Goal: Task Accomplishment & Management: Manage account settings

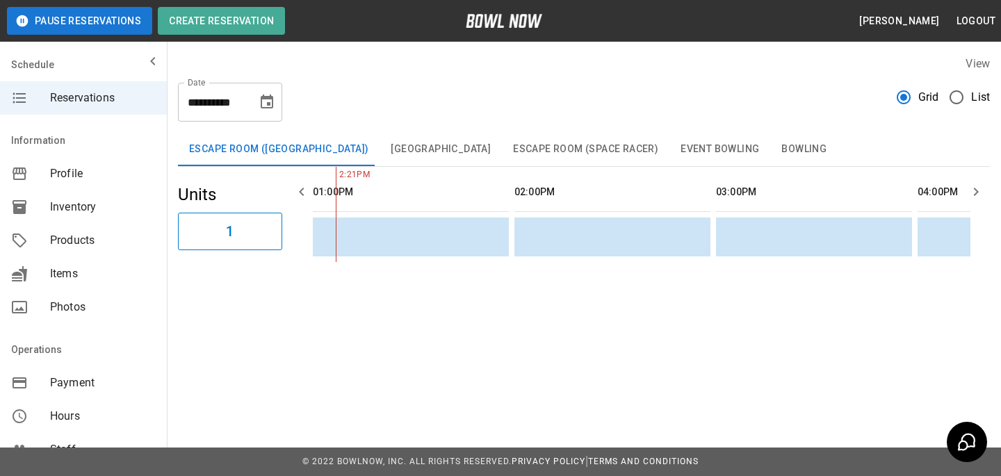
scroll to position [308, 0]
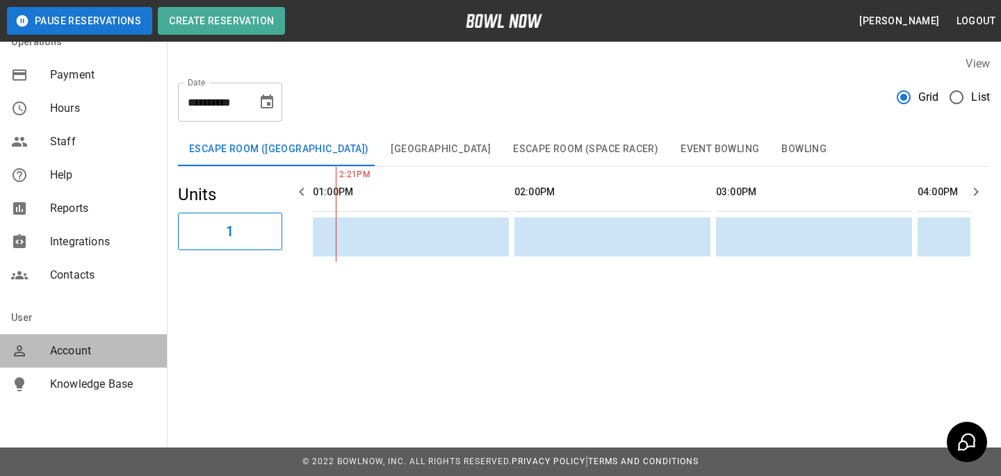
click at [135, 348] on span "Account" at bounding box center [103, 351] width 106 height 17
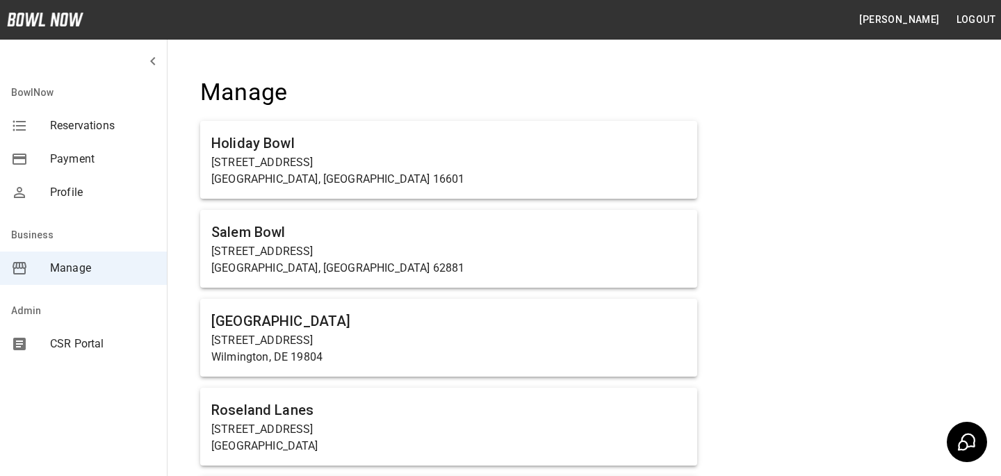
scroll to position [3732, 0]
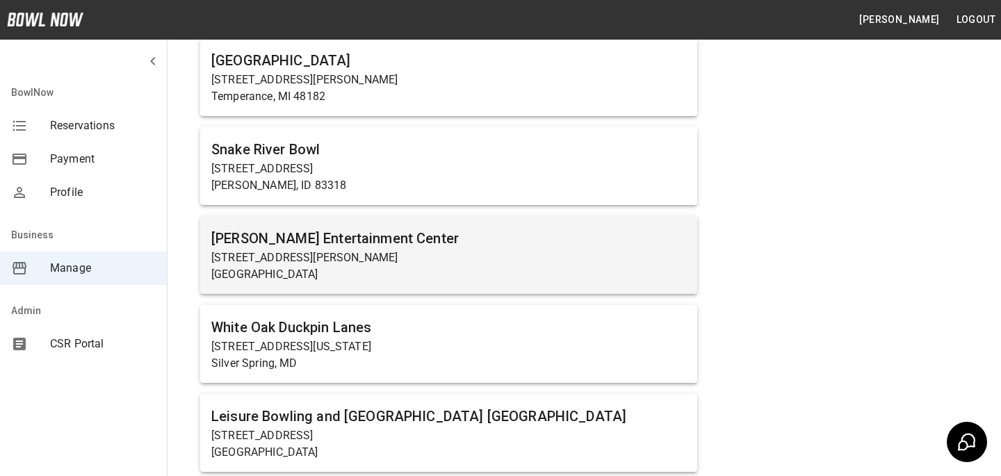
click at [370, 241] on h6 "[PERSON_NAME] Entertainment Center" at bounding box center [448, 238] width 475 height 22
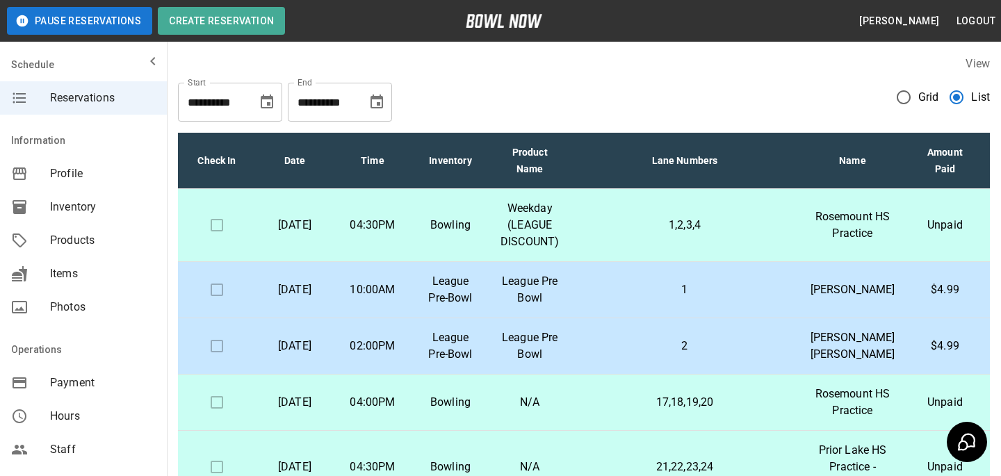
click at [458, 268] on td "League Pre-Bowl" at bounding box center [451, 290] width 78 height 56
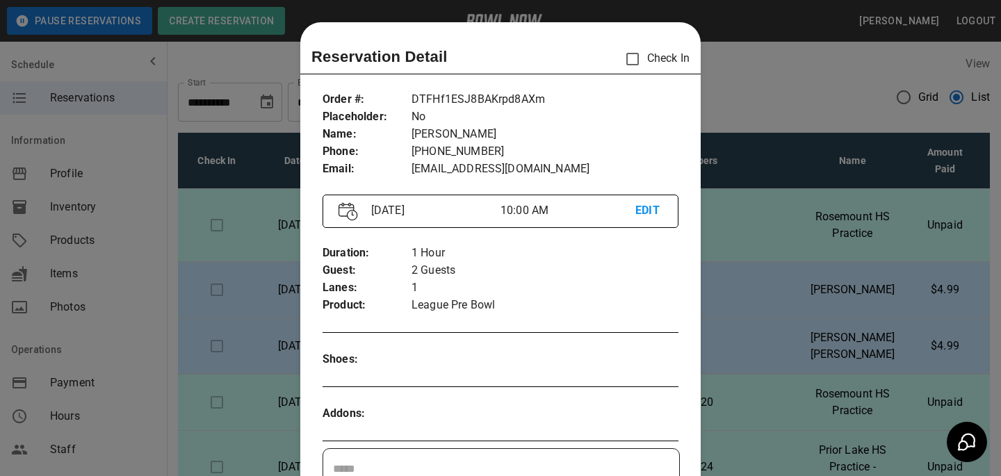
click at [872, 89] on div at bounding box center [500, 238] width 1001 height 476
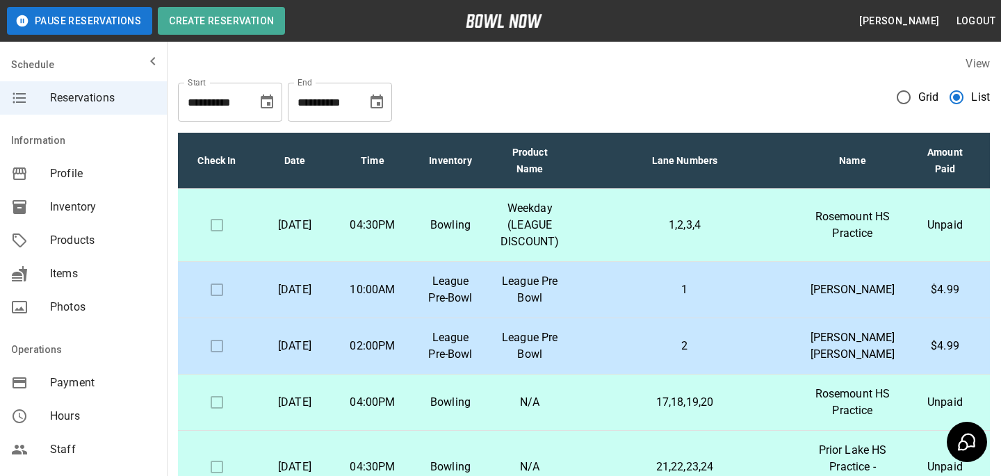
click at [620, 375] on td "2" at bounding box center [684, 346] width 229 height 56
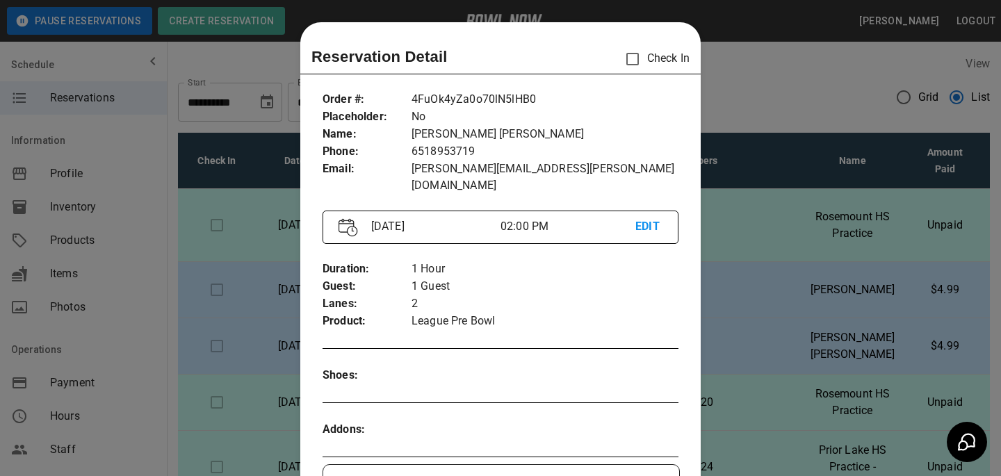
scroll to position [22, 0]
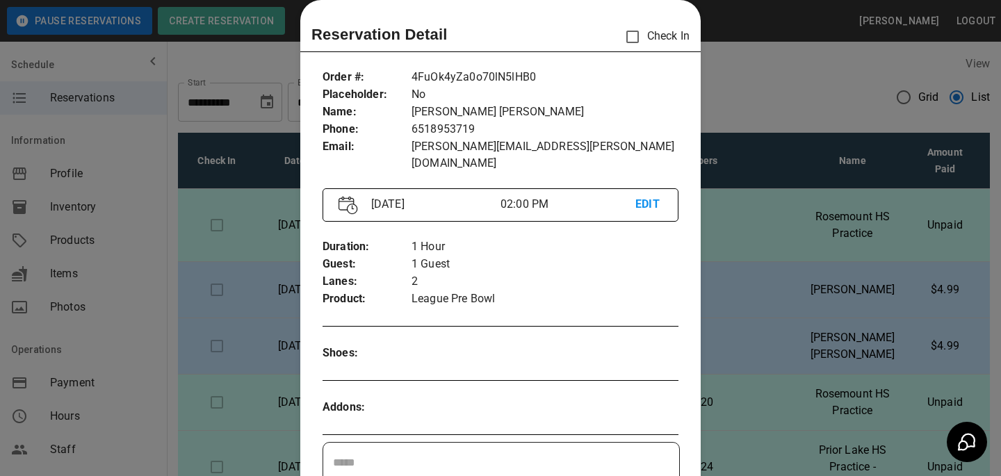
click at [823, 243] on div at bounding box center [500, 238] width 1001 height 476
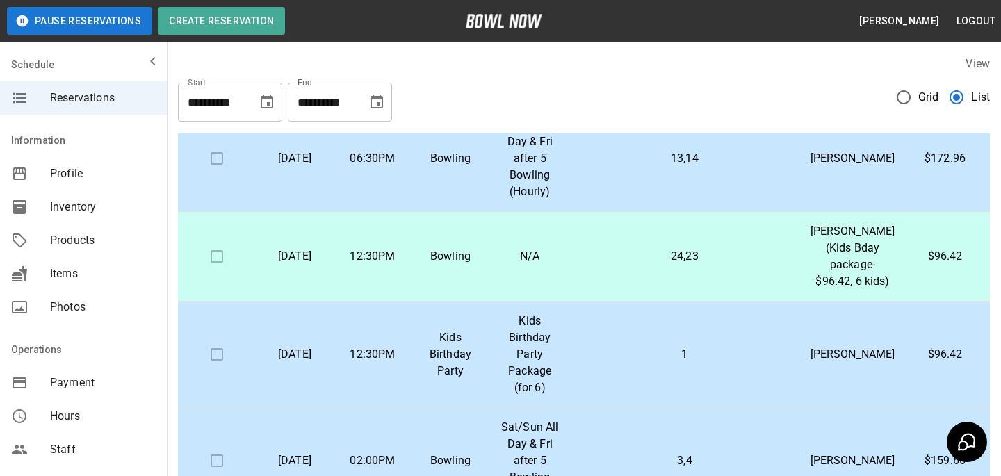
scroll to position [633, 0]
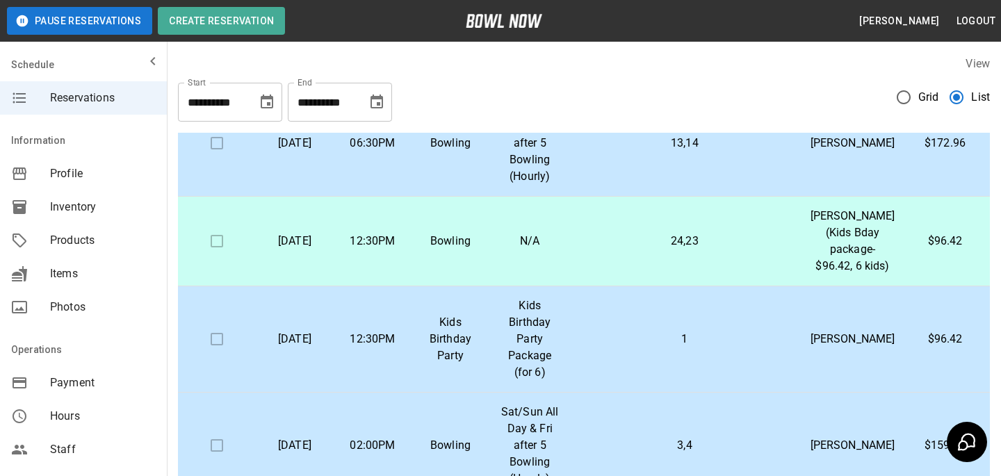
click at [661, 152] on p "13,14" at bounding box center [684, 143] width 207 height 17
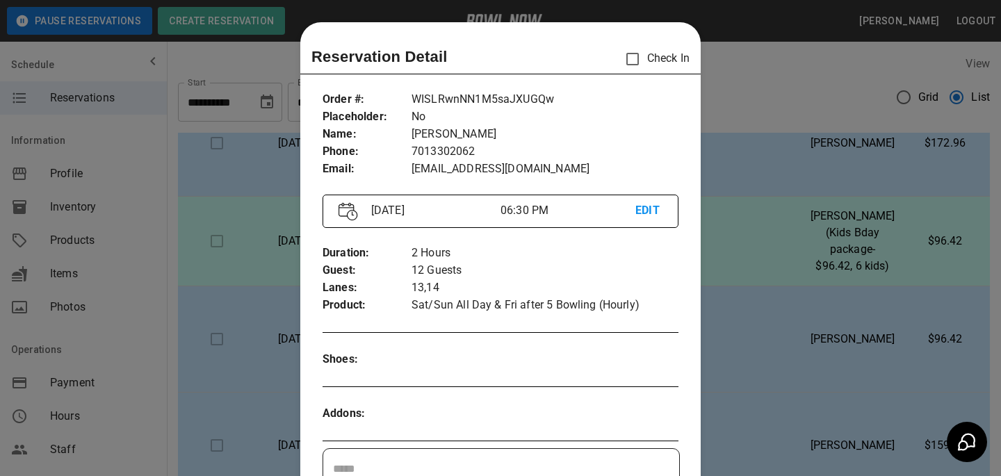
scroll to position [22, 0]
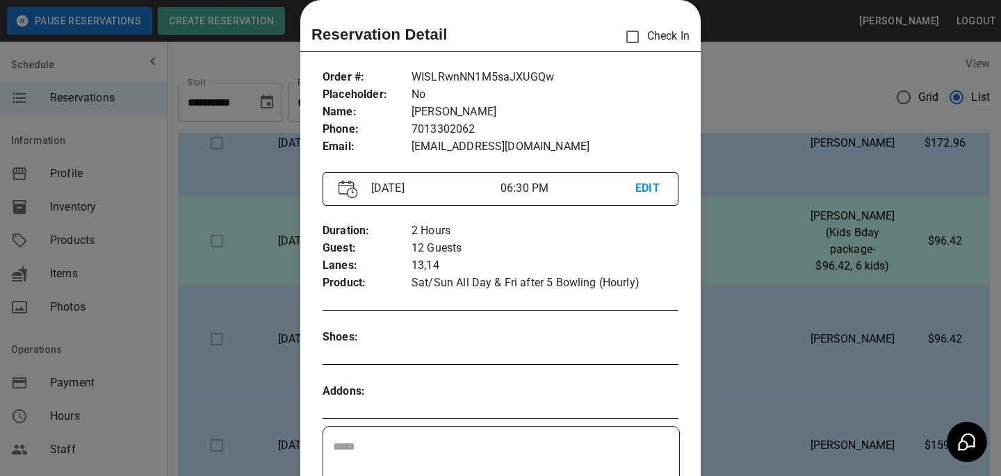
click at [736, 290] on div at bounding box center [500, 238] width 1001 height 476
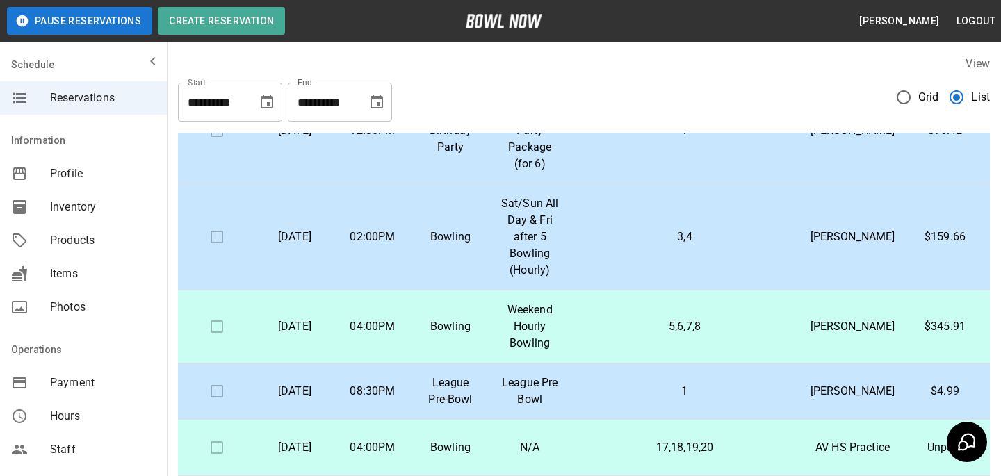
scroll to position [859, 0]
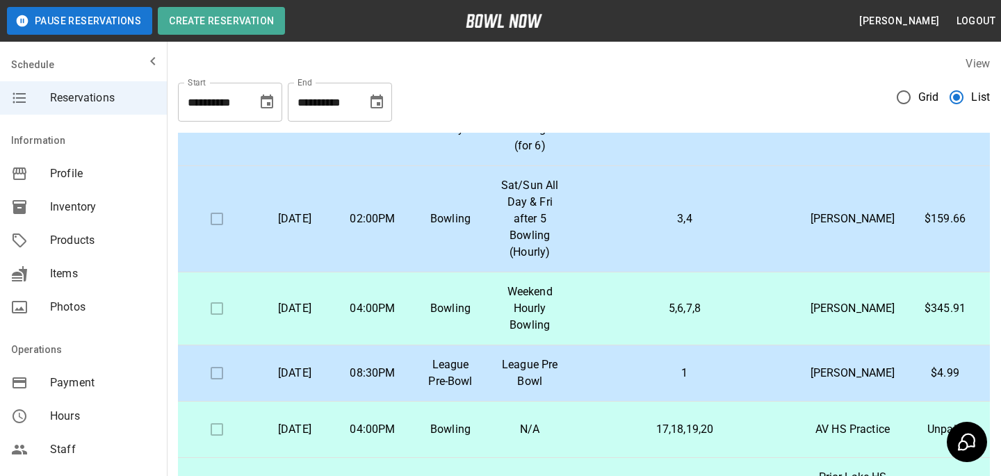
click at [736, 166] on td "1" at bounding box center [684, 113] width 229 height 106
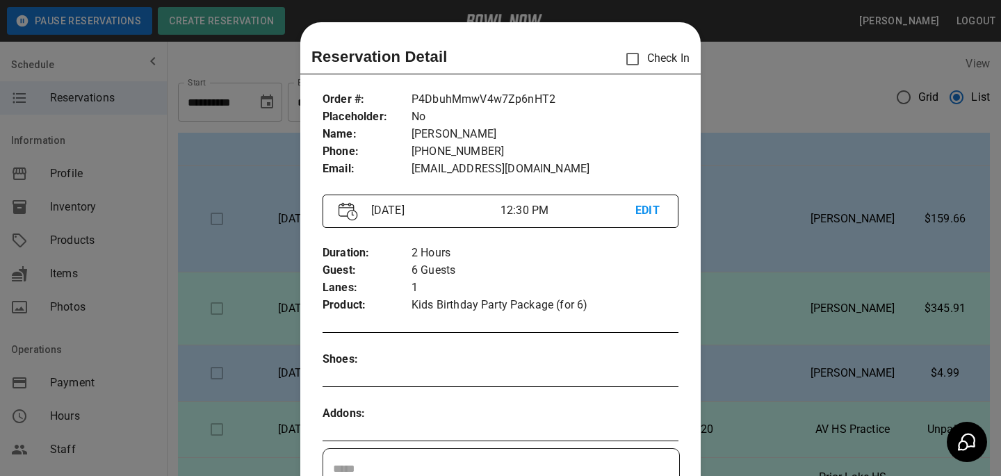
scroll to position [22, 0]
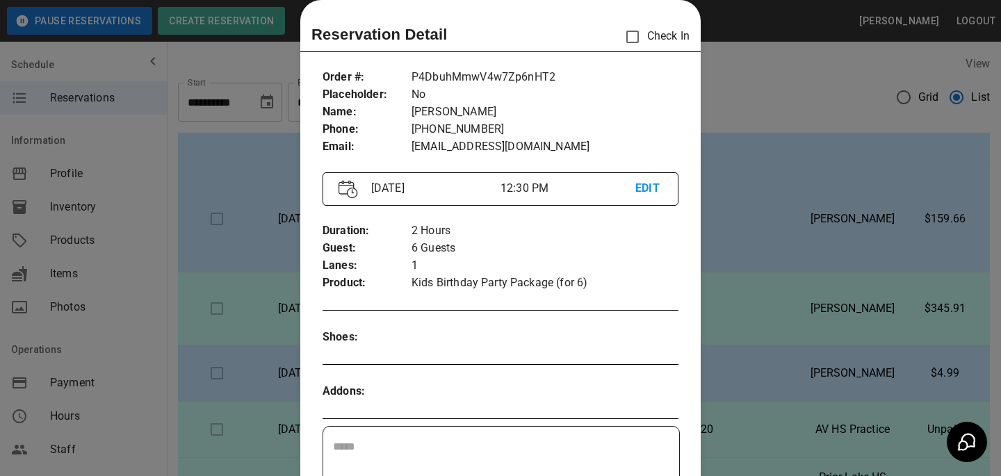
click at [736, 290] on div at bounding box center [500, 238] width 1001 height 476
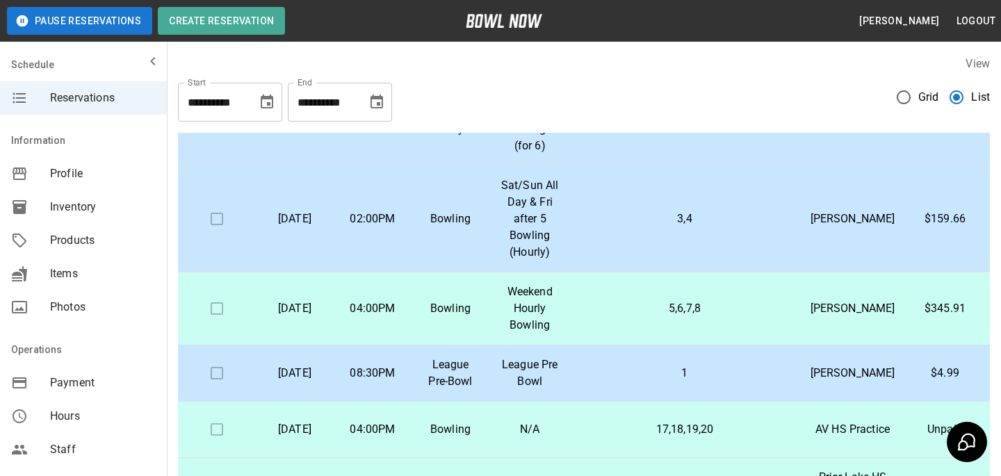
click at [697, 273] on td "3,4" at bounding box center [684, 219] width 229 height 106
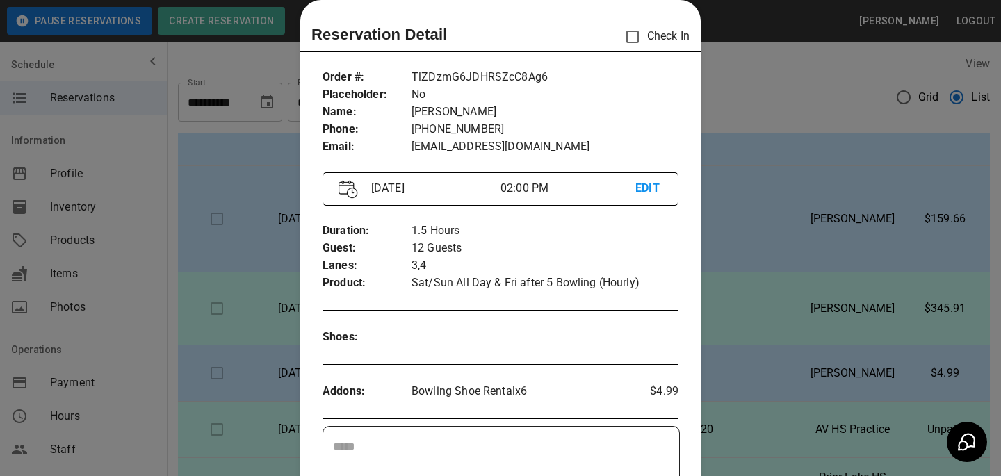
click at [730, 396] on div at bounding box center [500, 238] width 1001 height 476
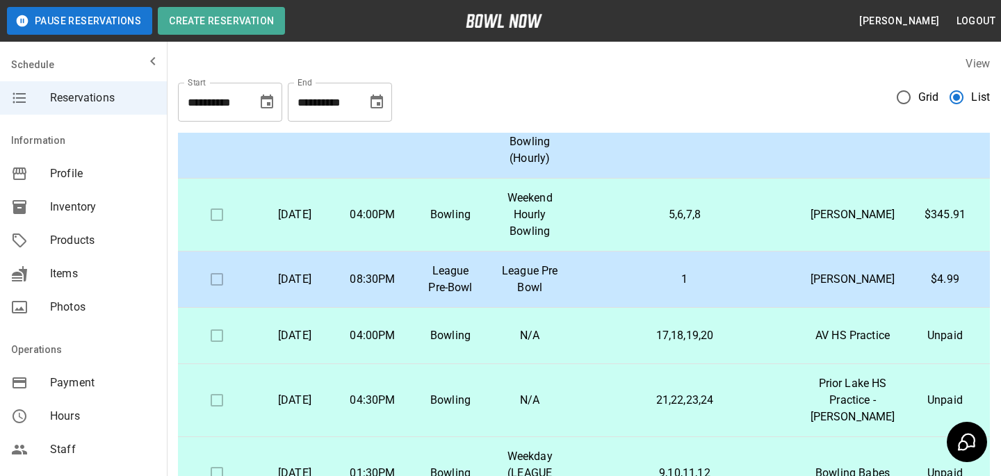
scroll to position [960, 0]
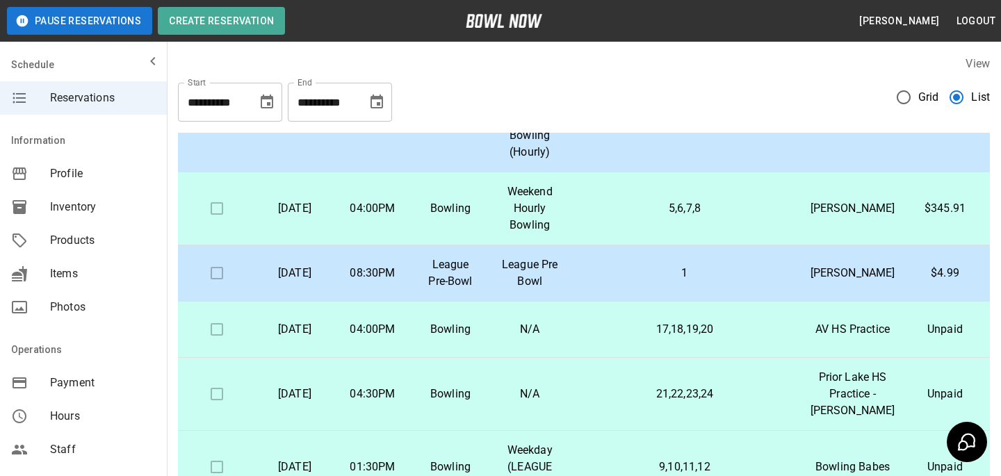
click at [718, 282] on p "1" at bounding box center [684, 273] width 207 height 17
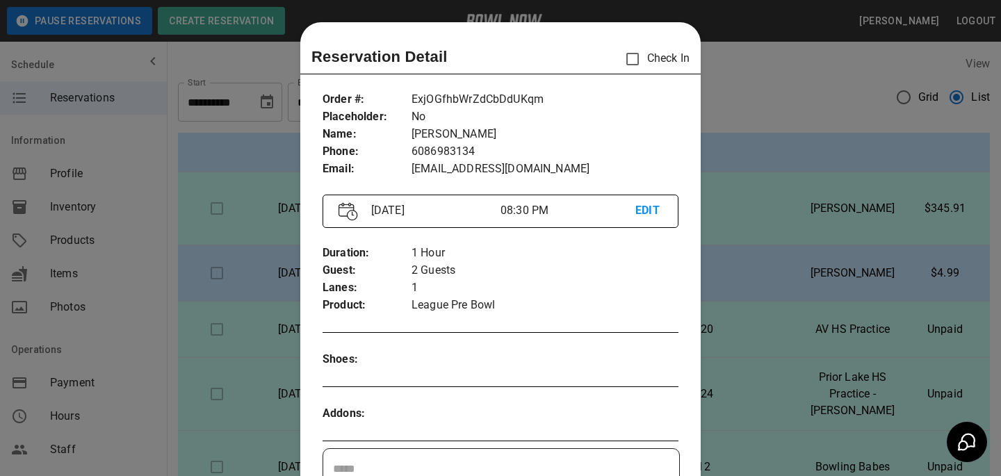
scroll to position [22, 0]
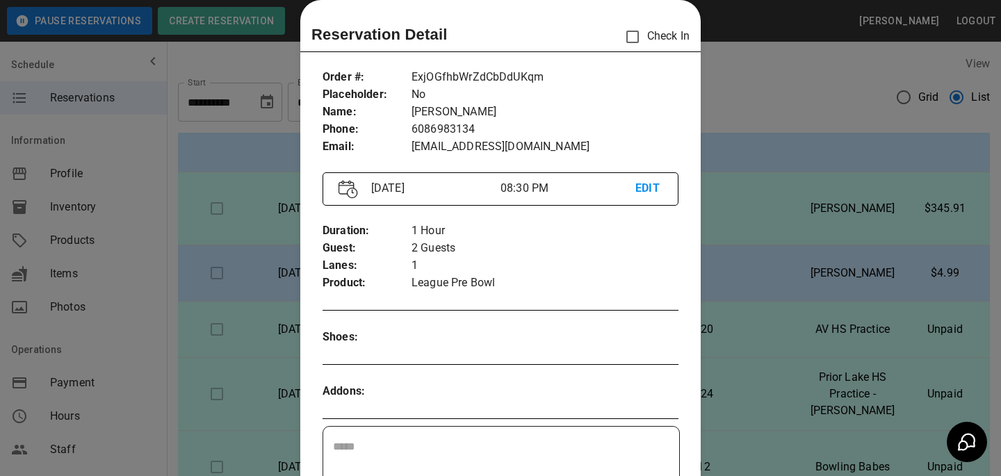
click at [757, 405] on div at bounding box center [500, 238] width 1001 height 476
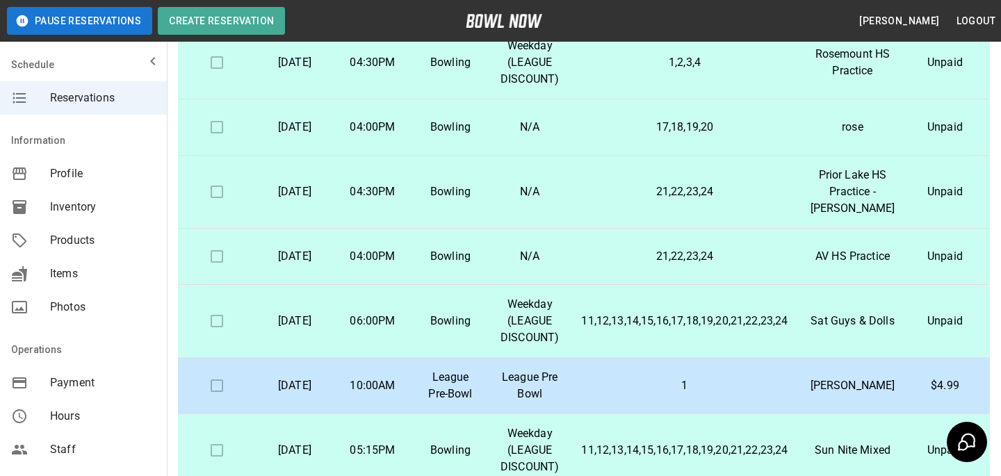
scroll to position [0, 0]
click at [764, 378] on p "1" at bounding box center [684, 386] width 207 height 17
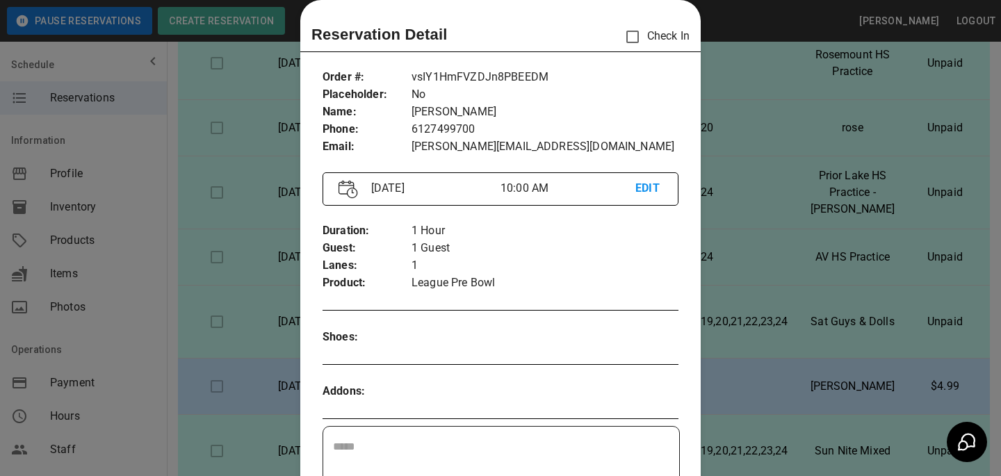
click at [763, 365] on div at bounding box center [500, 238] width 1001 height 476
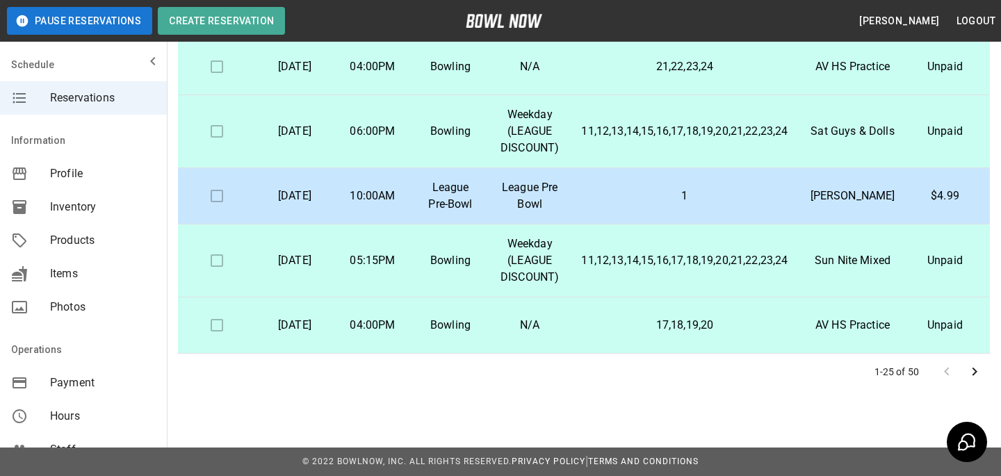
click at [981, 370] on icon "Go to next page" at bounding box center [975, 372] width 17 height 17
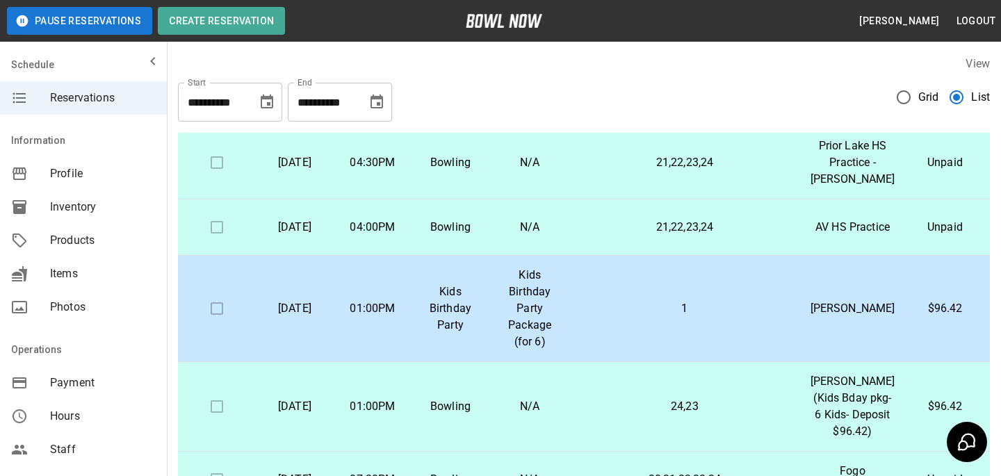
click at [615, 317] on p "1" at bounding box center [684, 308] width 207 height 17
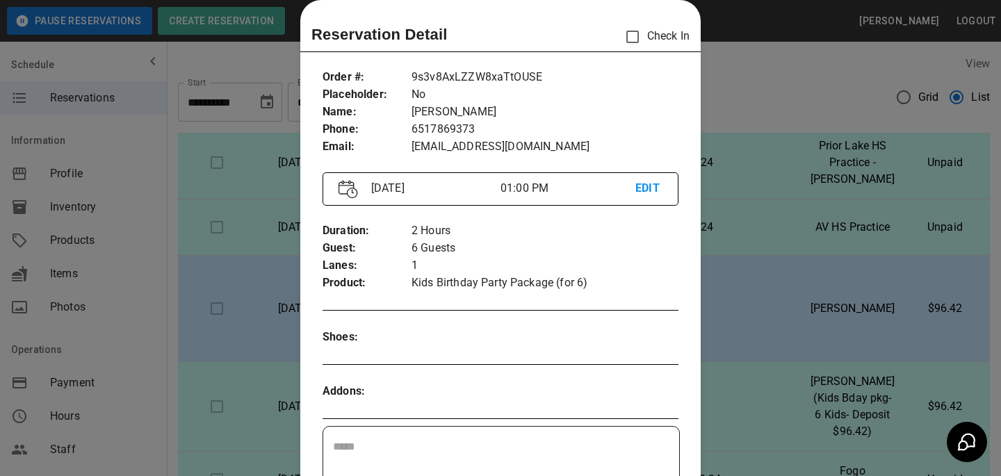
click at [741, 380] on div at bounding box center [500, 238] width 1001 height 476
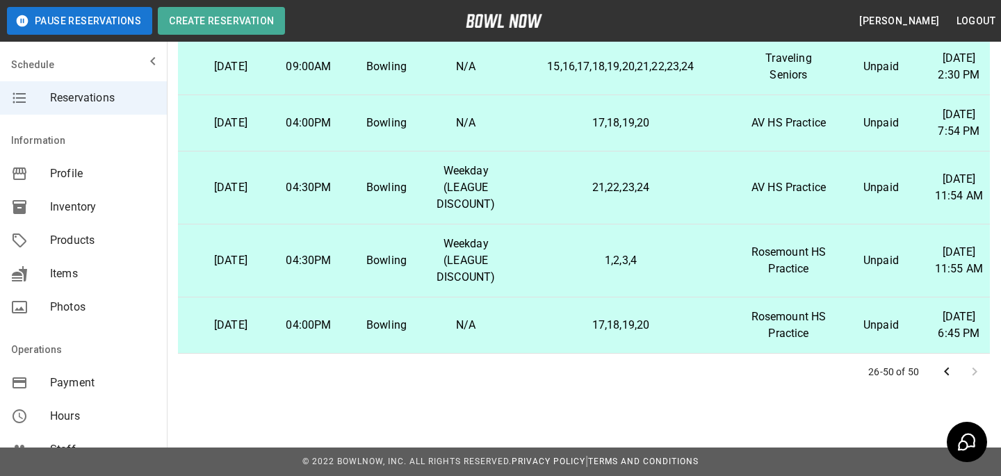
scroll to position [1551, 64]
click at [932, 382] on div "26-50 of 50" at bounding box center [584, 372] width 812 height 36
click at [951, 375] on icon "Go to previous page" at bounding box center [947, 372] width 17 height 17
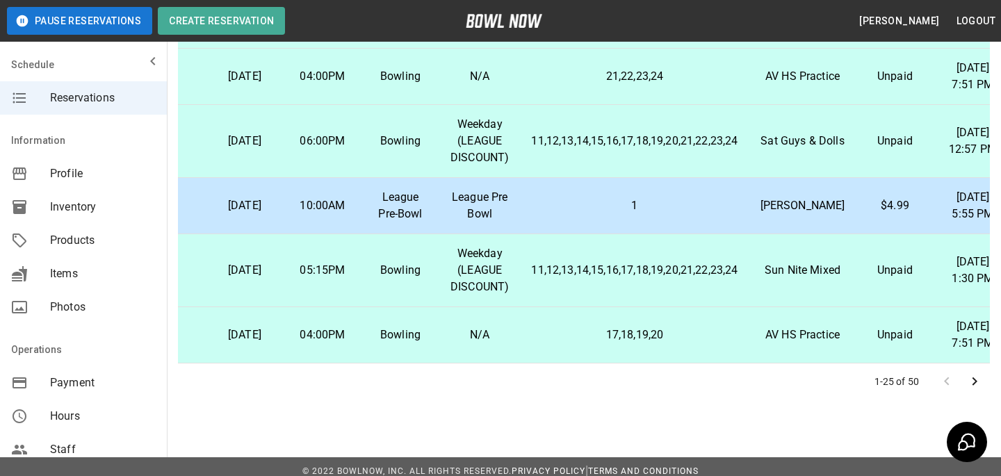
scroll to position [293, 0]
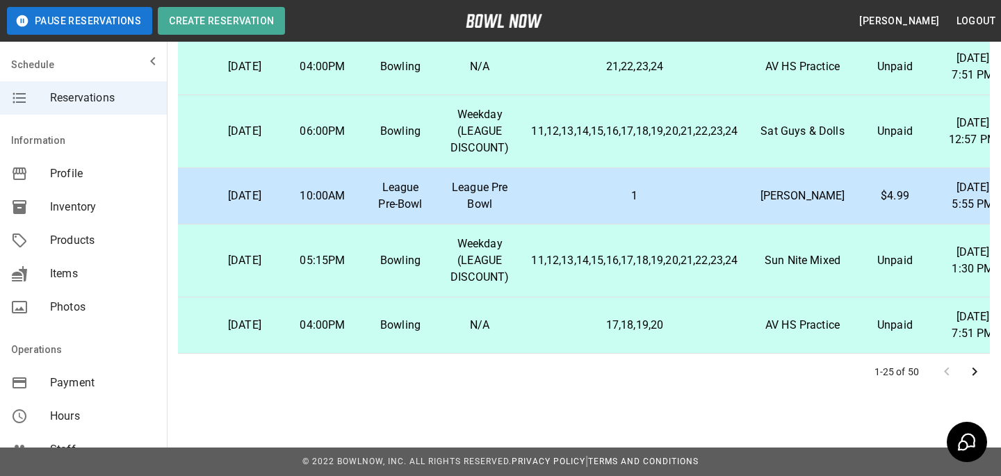
click at [978, 375] on icon "Go to next page" at bounding box center [975, 372] width 17 height 17
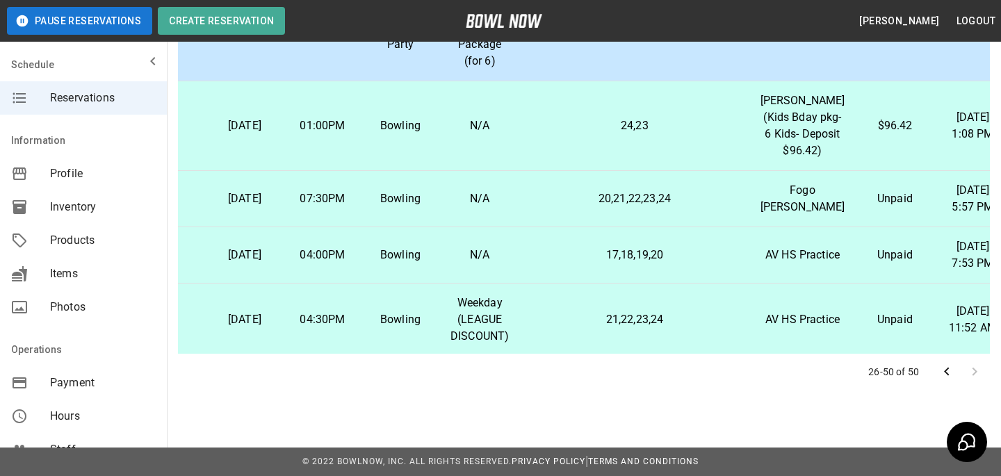
scroll to position [0, 50]
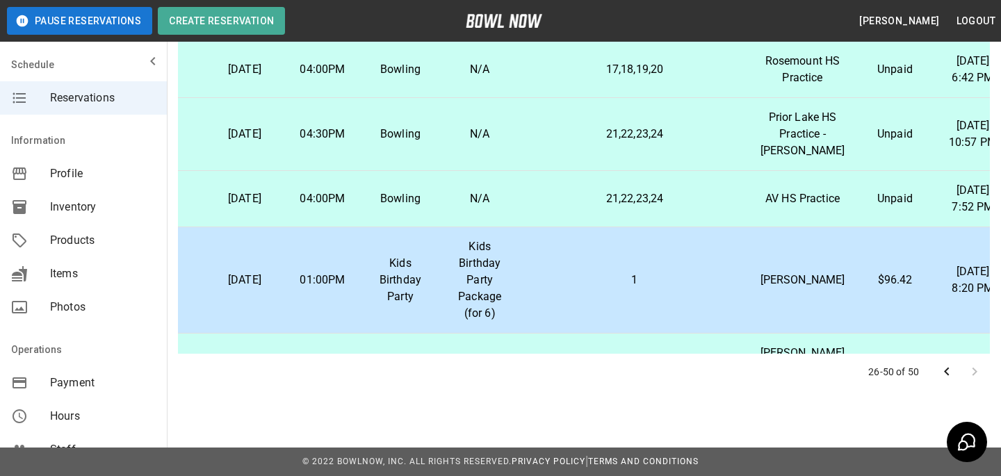
click at [500, 322] on p "Kids Birthday Party Package (for 6)" at bounding box center [480, 280] width 58 height 83
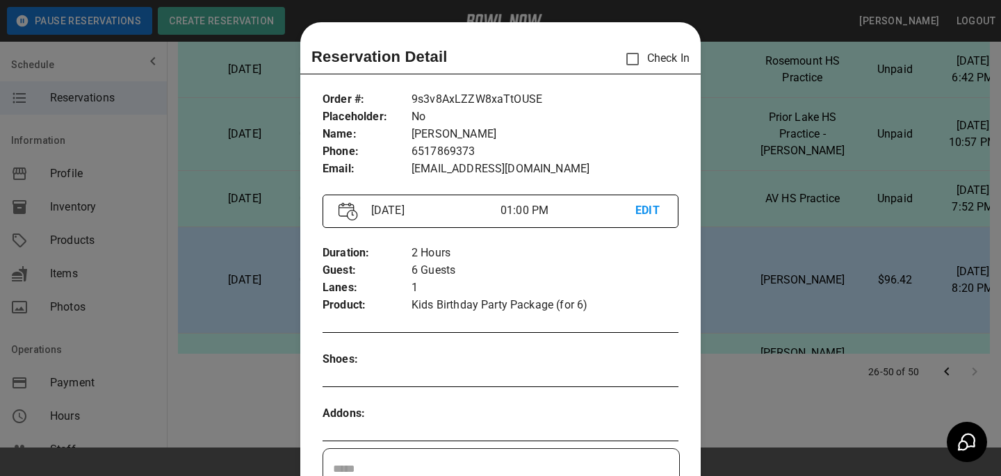
scroll to position [22, 0]
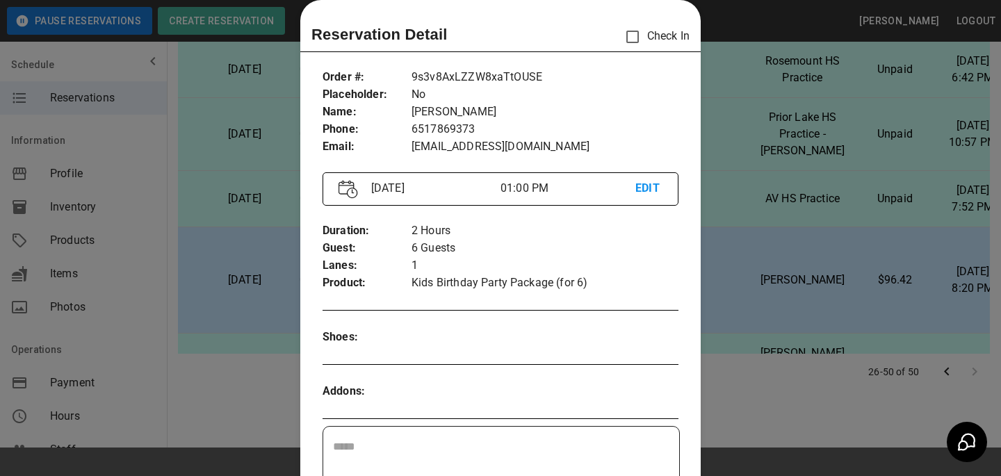
click at [983, 311] on div at bounding box center [500, 238] width 1001 height 476
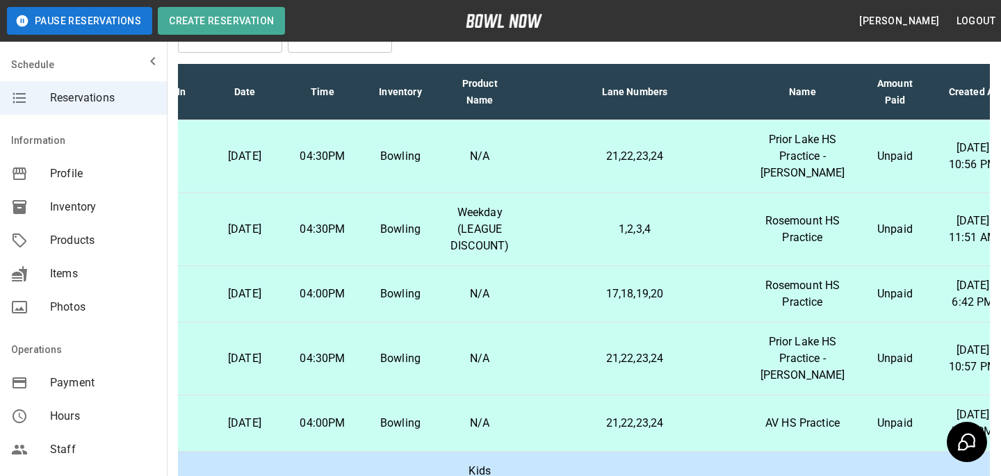
scroll to position [0, 0]
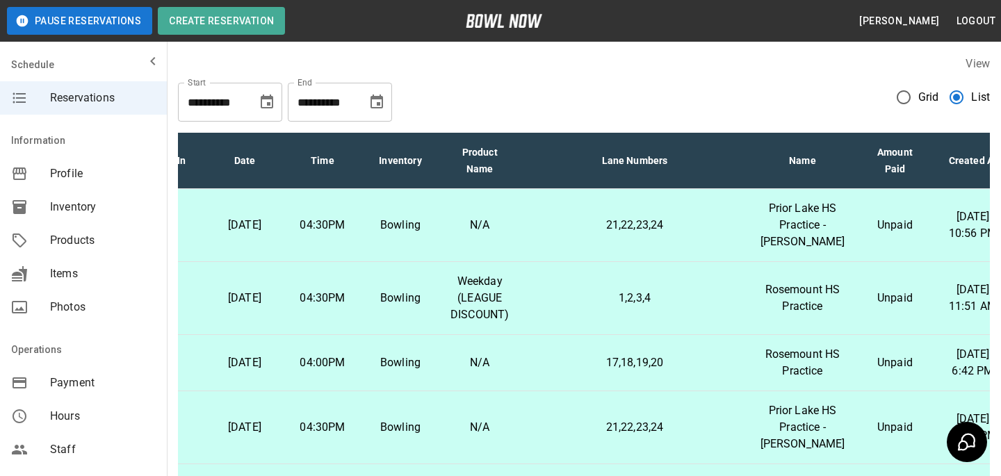
click at [695, 81] on div "**********" at bounding box center [584, 97] width 812 height 50
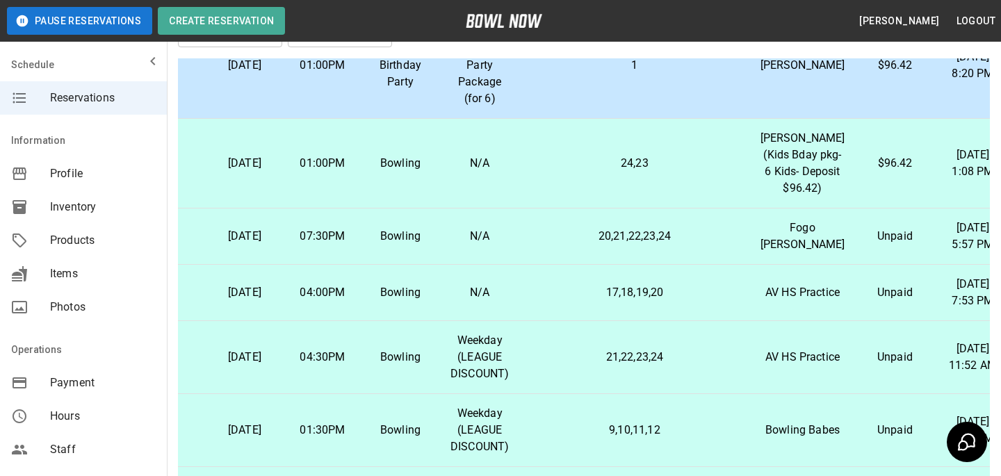
scroll to position [341, 50]
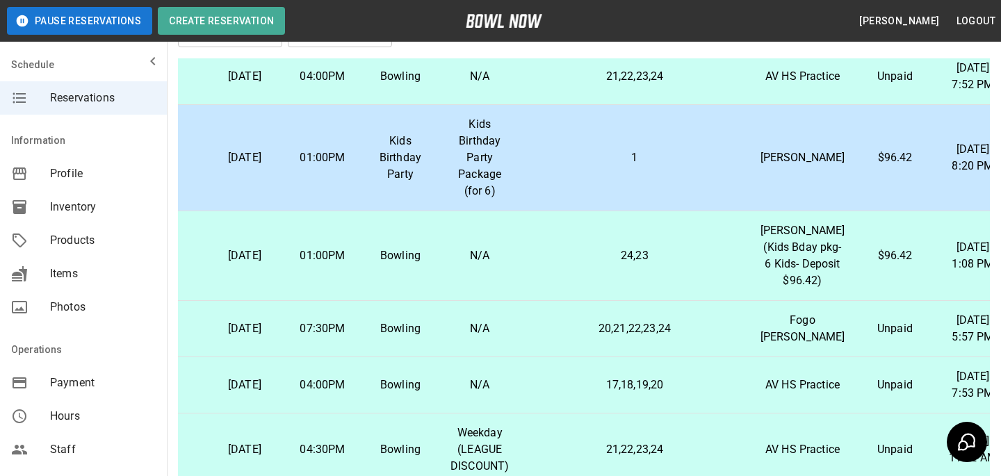
click at [608, 209] on td "1" at bounding box center [634, 158] width 229 height 106
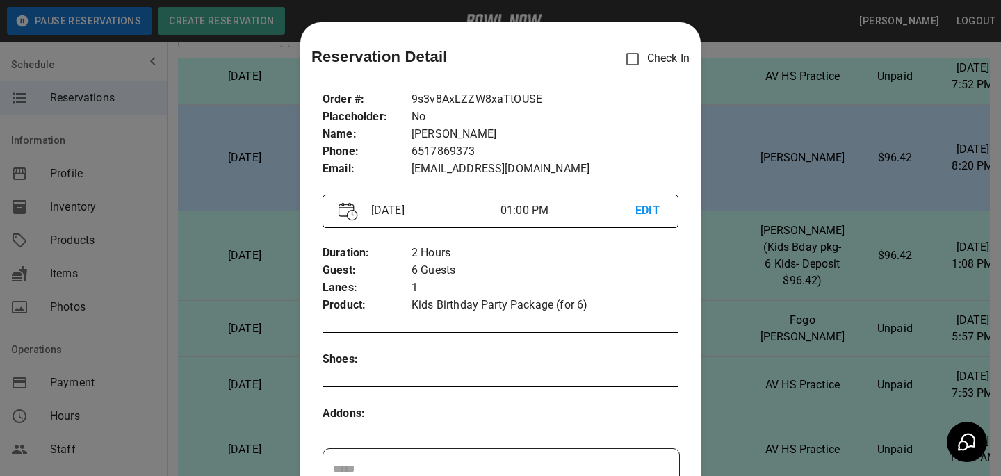
scroll to position [22, 0]
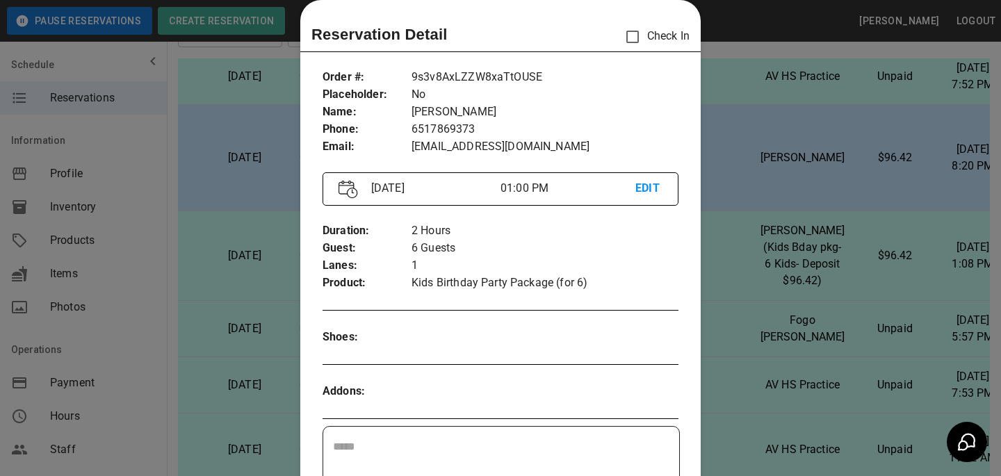
click at [456, 138] on p "[EMAIL_ADDRESS][DOMAIN_NAME]" at bounding box center [545, 146] width 267 height 17
copy p "[EMAIL_ADDRESS][DOMAIN_NAME]"
click at [729, 74] on div at bounding box center [500, 238] width 1001 height 476
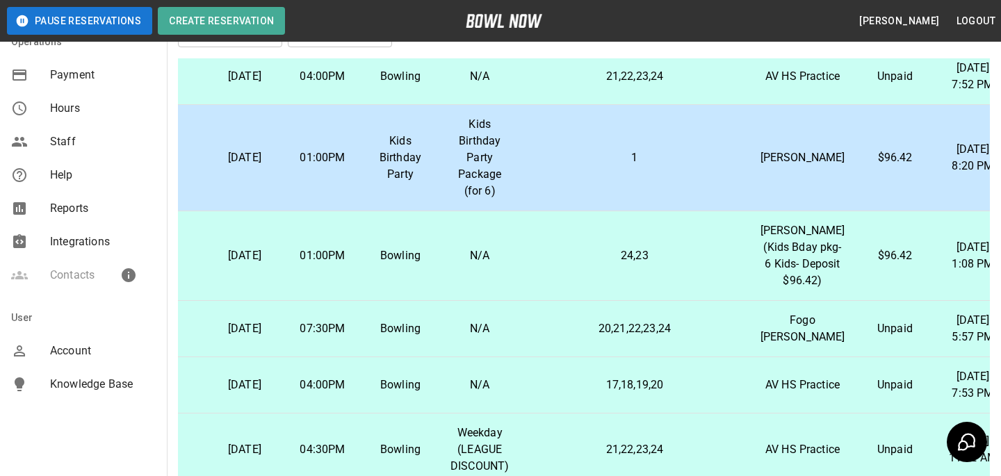
scroll to position [0, 0]
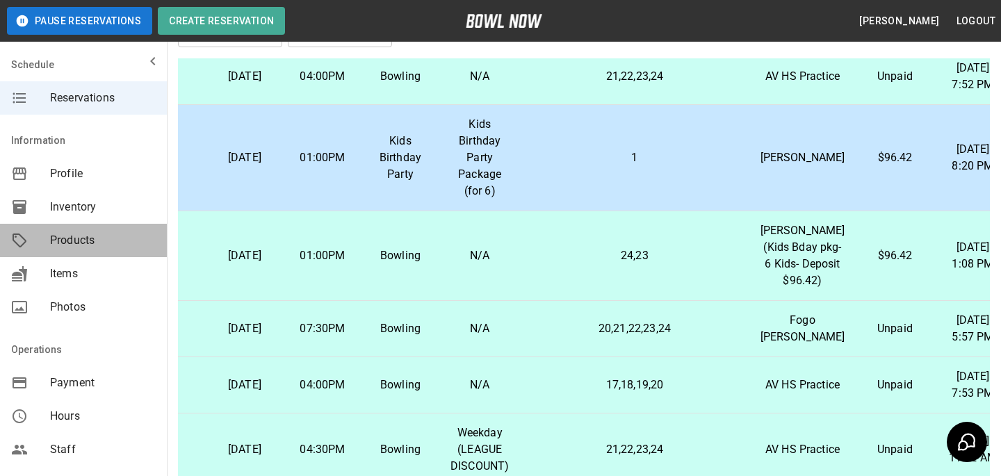
click at [135, 237] on span "Products" at bounding box center [103, 240] width 106 height 17
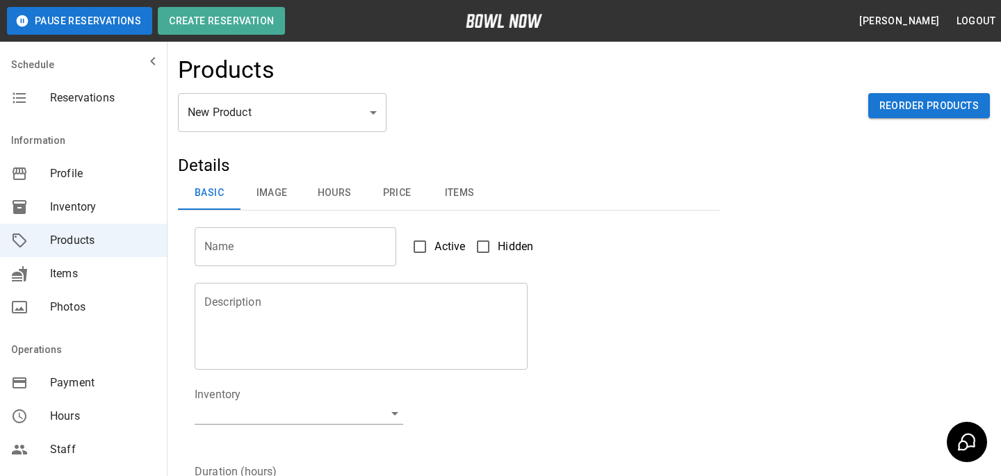
click at [131, 390] on span "Payment" at bounding box center [103, 383] width 106 height 17
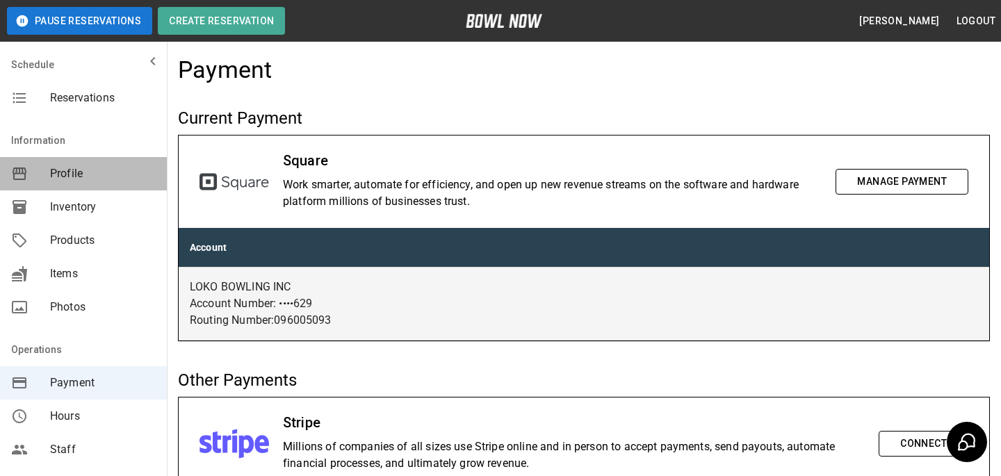
click at [113, 181] on span "Profile" at bounding box center [103, 173] width 106 height 17
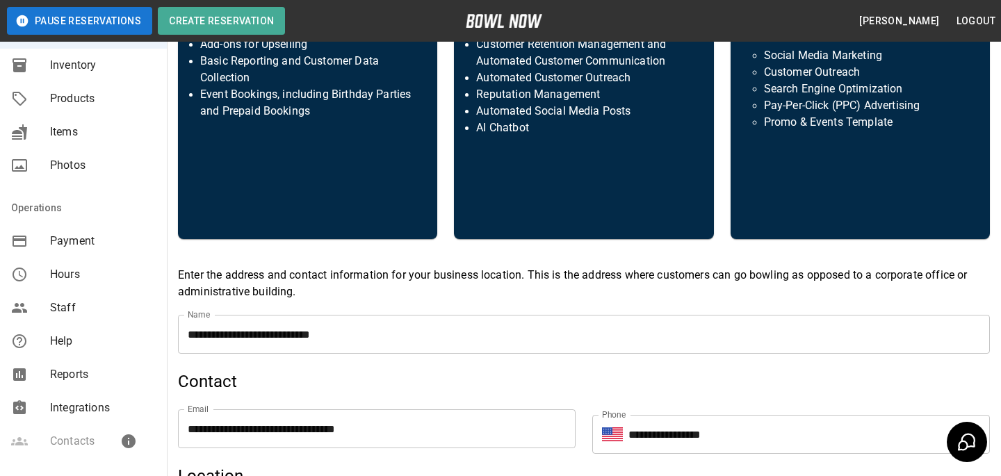
scroll to position [308, 0]
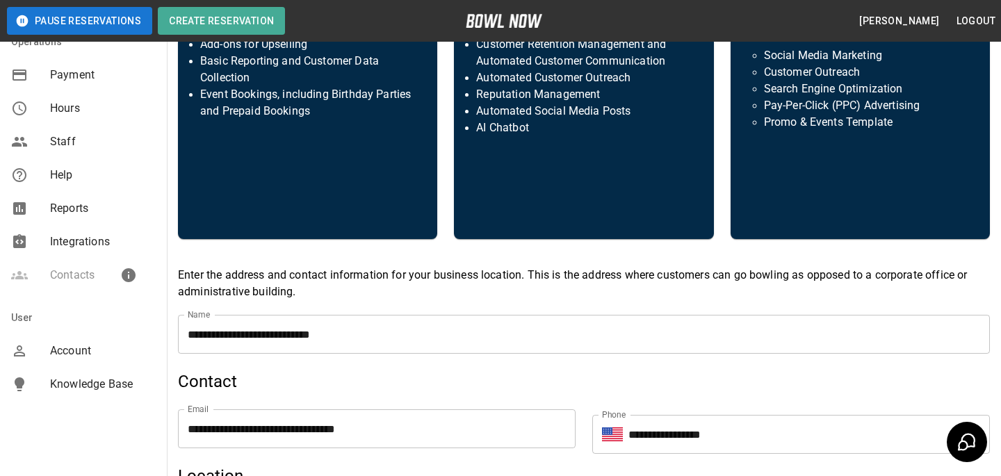
click at [72, 347] on span "Account" at bounding box center [103, 351] width 106 height 17
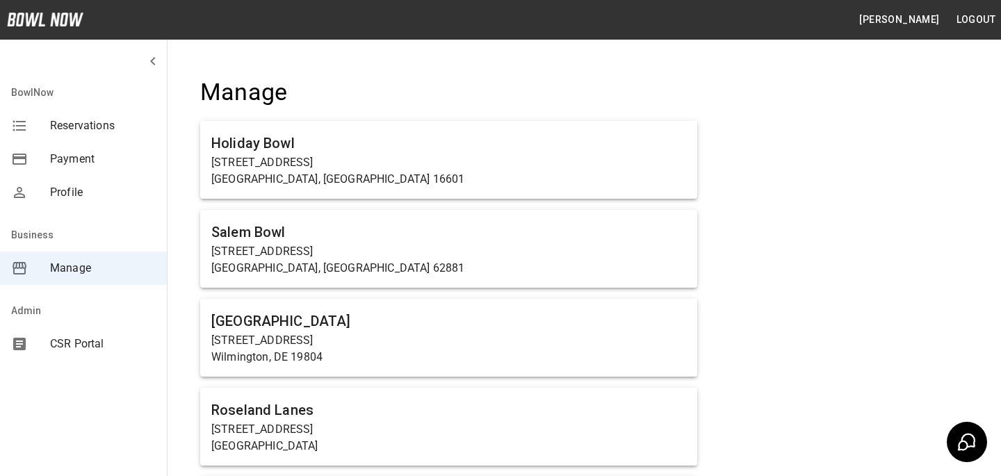
scroll to position [9428, 0]
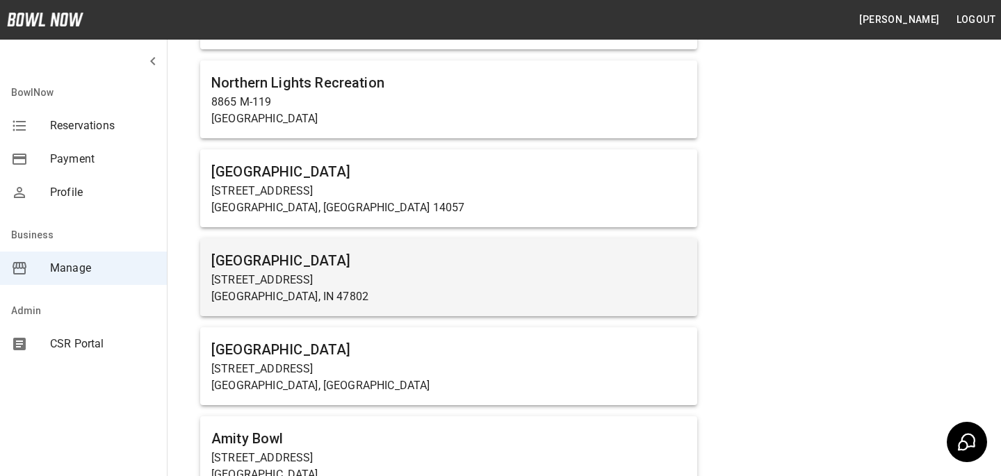
click at [427, 239] on div "[GEOGRAPHIC_DATA] [STREET_ADDRESS]" at bounding box center [448, 278] width 497 height 78
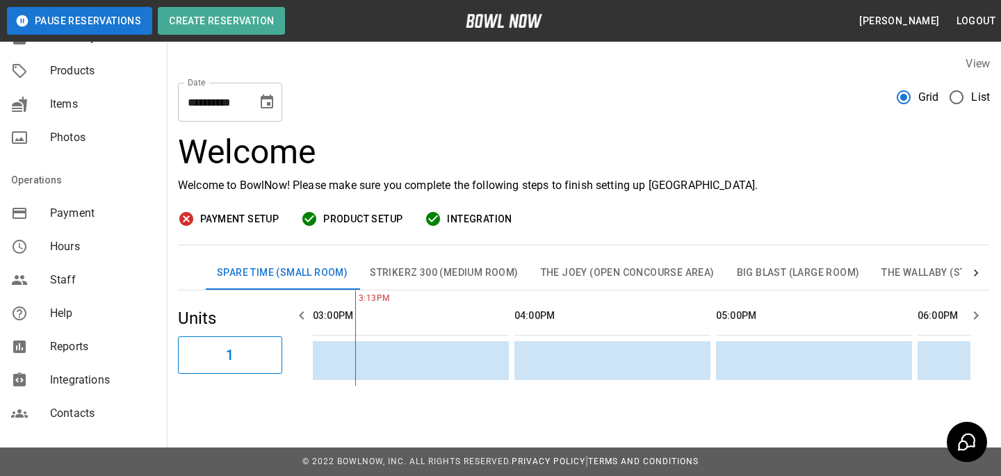
scroll to position [182, 0]
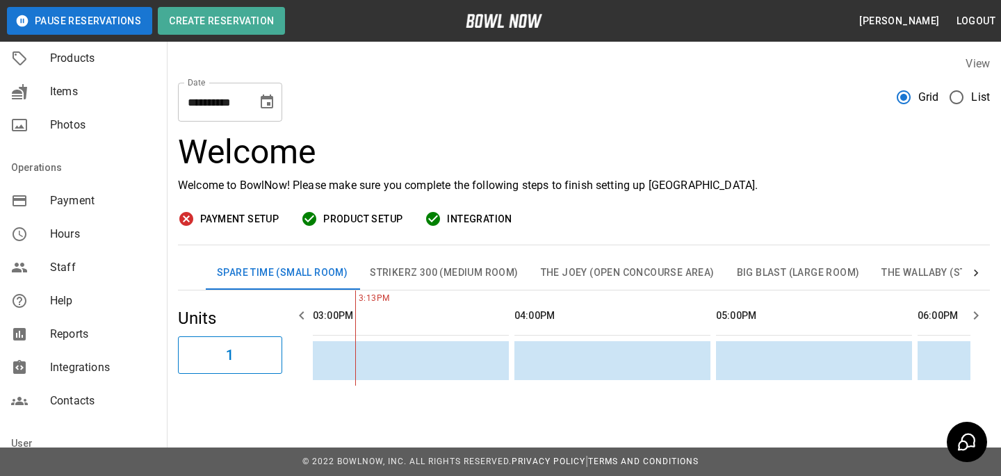
click at [88, 220] on div "Hours" at bounding box center [83, 234] width 167 height 33
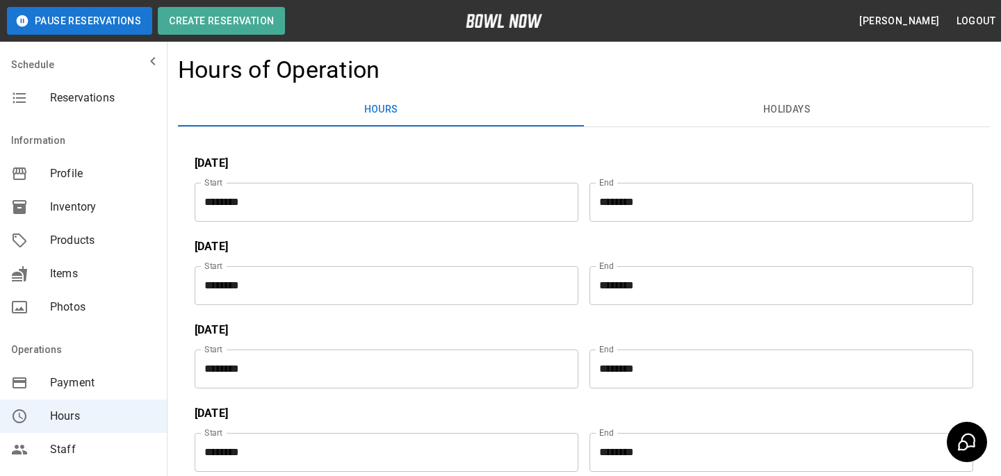
click at [97, 375] on span "Payment" at bounding box center [103, 383] width 106 height 17
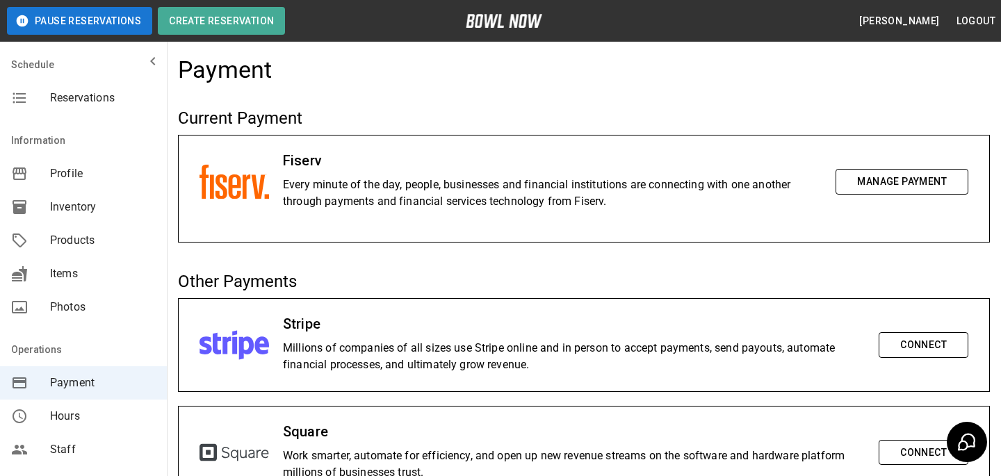
drag, startPoint x: 900, startPoint y: 187, endPoint x: 916, endPoint y: 102, distance: 86.3
click at [916, 102] on div "Payment Current Payment Fiserv Every minute of the day, people, businesses and …" at bounding box center [584, 285] width 834 height 480
click at [872, 184] on button "Manage Payment" at bounding box center [902, 182] width 133 height 26
